Goal: Information Seeking & Learning: Learn about a topic

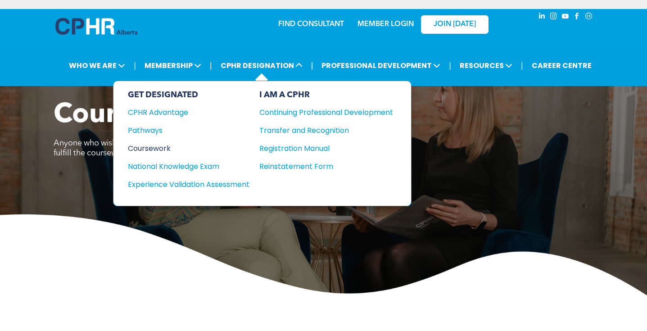
click at [163, 147] on div "Coursework" at bounding box center [182, 148] width 109 height 11
click at [158, 132] on div "Pathways" at bounding box center [182, 130] width 109 height 11
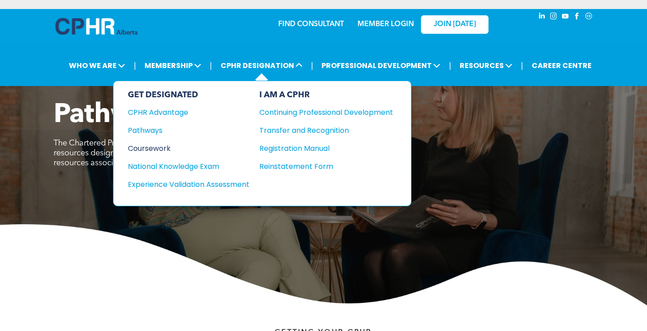
click at [167, 149] on div "Coursework" at bounding box center [182, 148] width 109 height 11
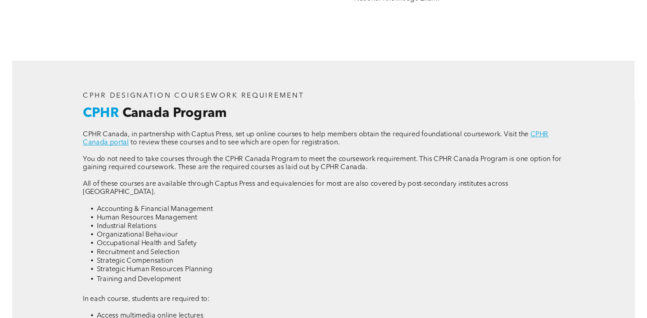
scroll to position [1074, 0]
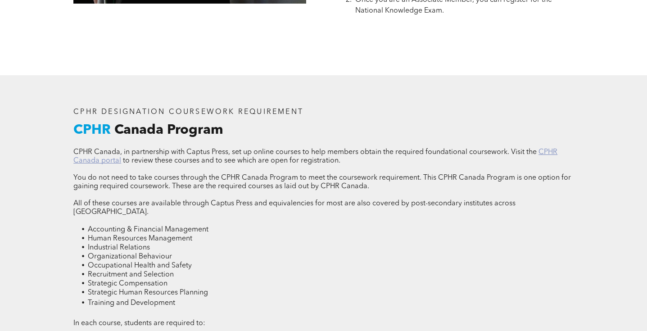
click at [103, 162] on link "CPHR Canada portal" at bounding box center [315, 157] width 484 height 16
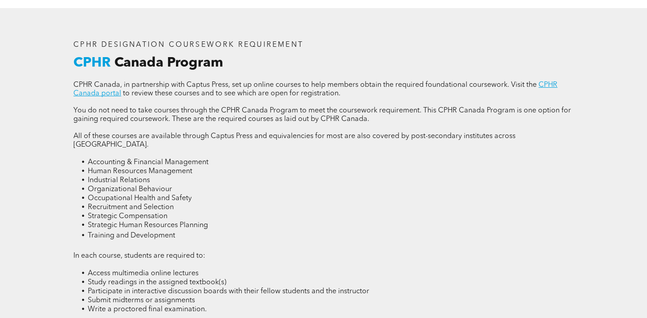
scroll to position [1141, 0]
click at [109, 96] on link "CPHR Canada portal" at bounding box center [315, 90] width 484 height 16
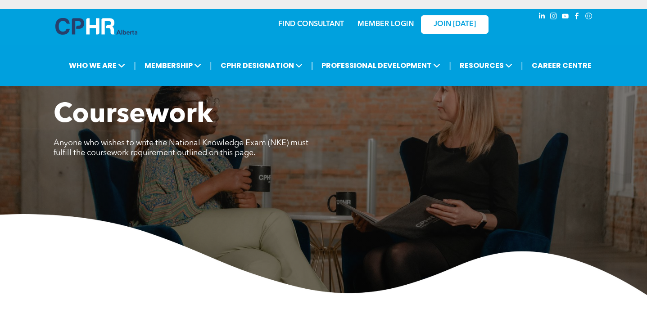
scroll to position [0, 0]
click at [369, 24] on link "MEMBER LOGIN" at bounding box center [385, 24] width 56 height 7
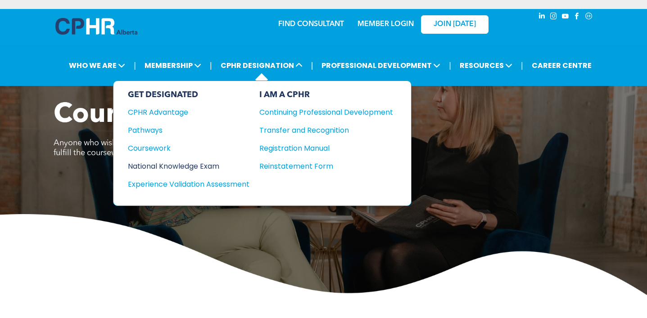
click at [195, 164] on div "National Knowledge Exam" at bounding box center [182, 166] width 109 height 11
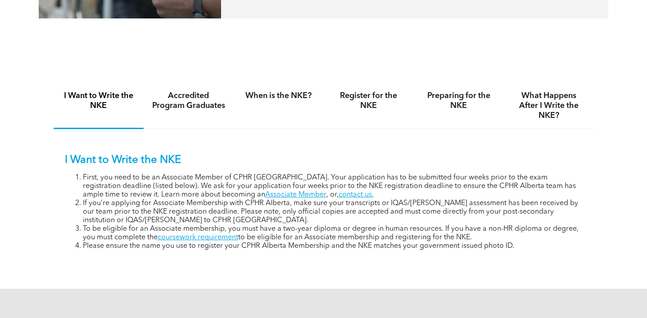
scroll to position [535, 0]
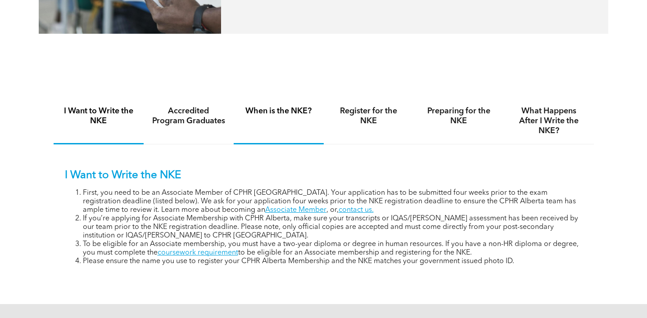
click at [297, 113] on h4 "When is the NKE?" at bounding box center [279, 111] width 74 height 10
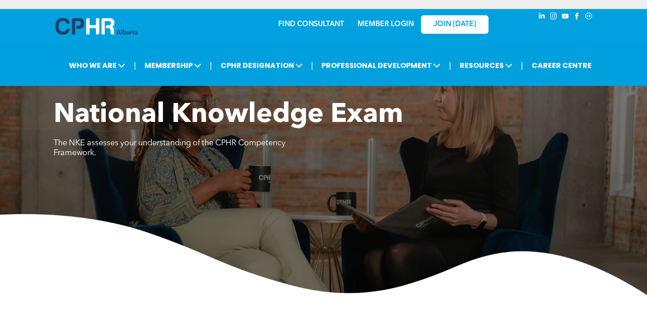
scroll to position [0, 0]
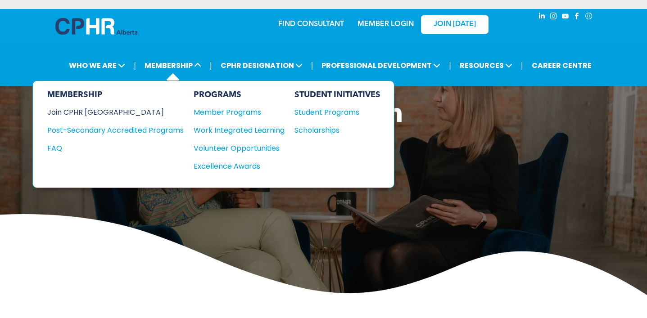
click at [101, 111] on div "Join CPHR [GEOGRAPHIC_DATA]" at bounding box center [108, 112] width 123 height 11
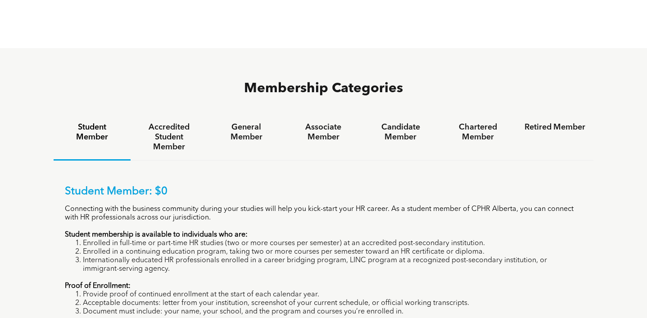
scroll to position [539, 0]
click at [240, 122] on h4 "General Member" at bounding box center [246, 132] width 61 height 20
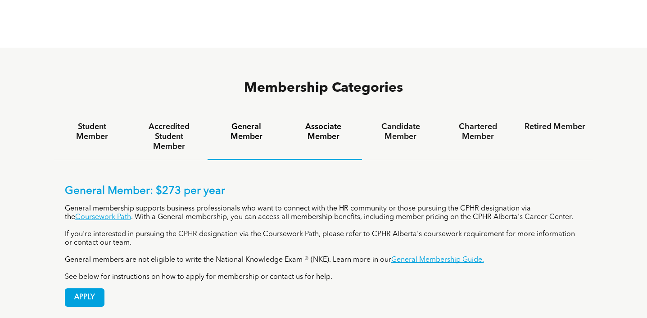
click at [328, 122] on h4 "Associate Member" at bounding box center [323, 132] width 61 height 20
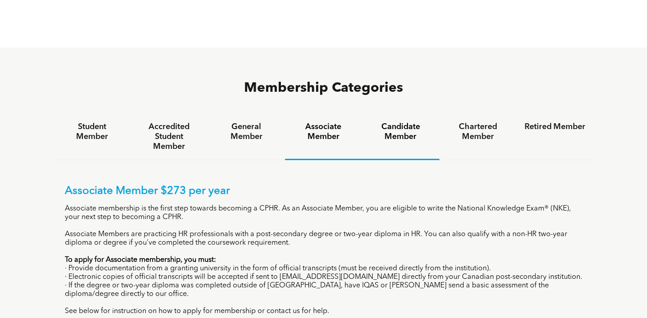
click at [400, 122] on h4 "Candidate Member" at bounding box center [400, 132] width 61 height 20
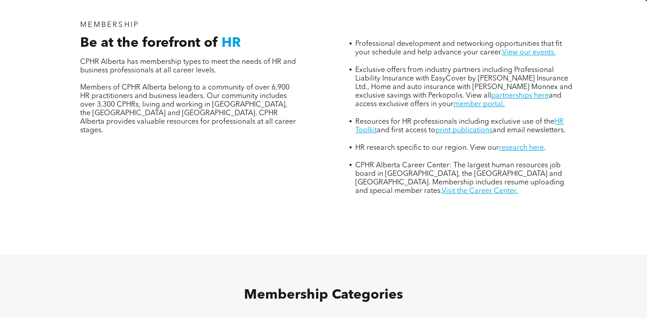
scroll to position [488, 0]
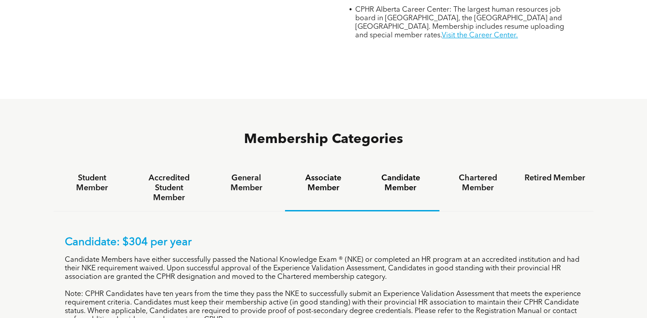
click at [324, 165] on div "Associate Member" at bounding box center [323, 188] width 77 height 46
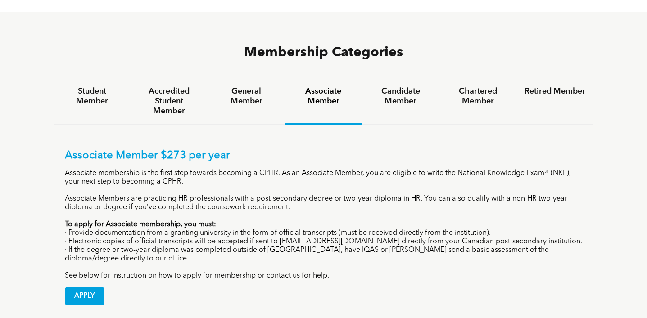
scroll to position [578, 0]
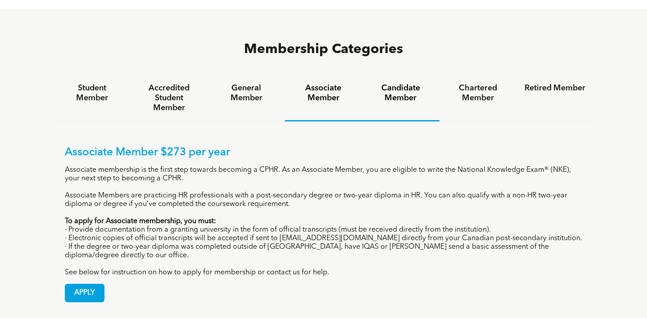
click at [399, 83] on h4 "Candidate Member" at bounding box center [400, 93] width 61 height 20
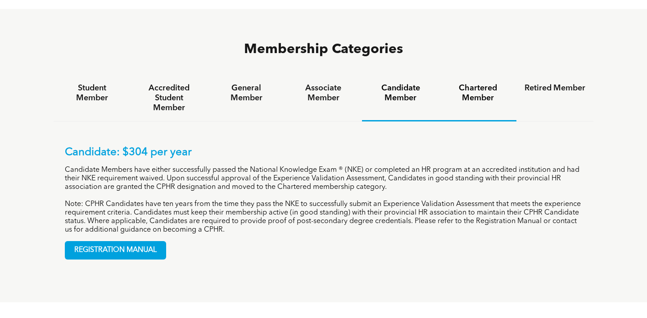
click at [473, 83] on h4 "Chartered Member" at bounding box center [478, 93] width 61 height 20
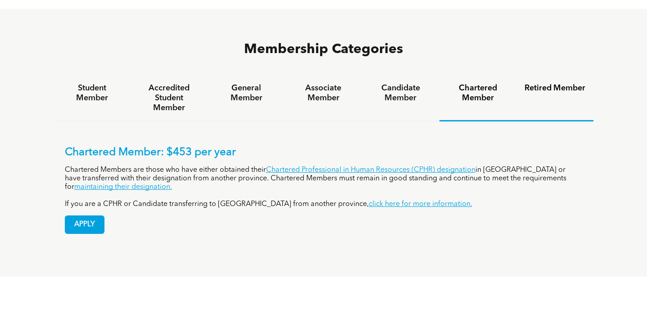
click at [548, 83] on h4 "Retired Member" at bounding box center [555, 88] width 61 height 10
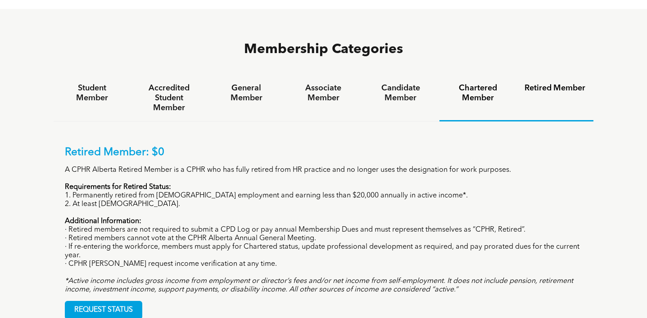
click at [489, 83] on h4 "Chartered Member" at bounding box center [478, 93] width 61 height 20
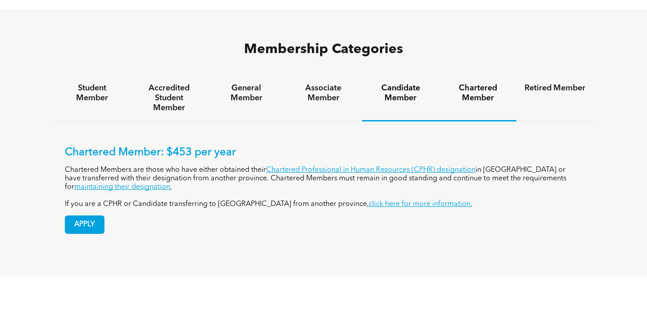
click at [403, 83] on h4 "Candidate Member" at bounding box center [400, 93] width 61 height 20
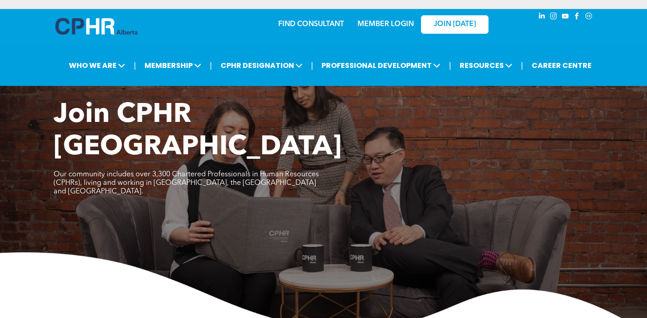
scroll to position [0, 0]
